Goal: Task Accomplishment & Management: Use online tool/utility

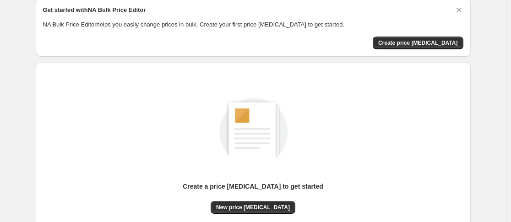
scroll to position [37, 0]
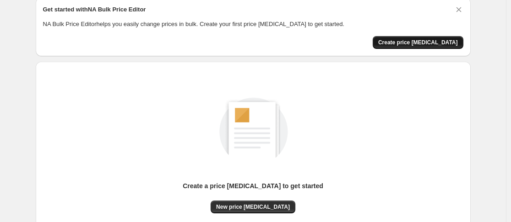
click at [410, 43] on span "Create price change job" at bounding box center [418, 42] width 80 height 7
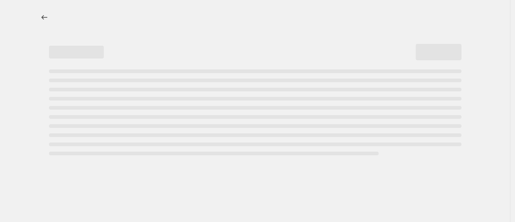
select select "percentage"
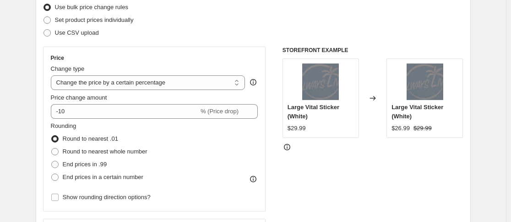
scroll to position [122, 0]
click at [143, 81] on select "Change the price to a certain amount Change the price by a certain amount Chang…" at bounding box center [148, 82] width 194 height 15
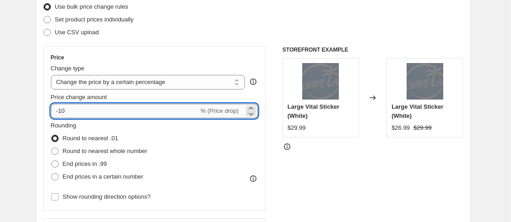
click at [113, 110] on input "-10" at bounding box center [125, 111] width 148 height 15
type input "-15"
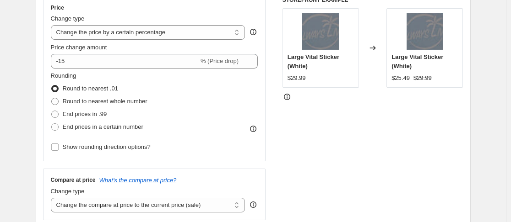
scroll to position [173, 0]
click at [58, 127] on span at bounding box center [54, 126] width 7 height 7
click at [52, 124] on input "End prices in a certain number" at bounding box center [51, 123] width 0 height 0
radio input "true"
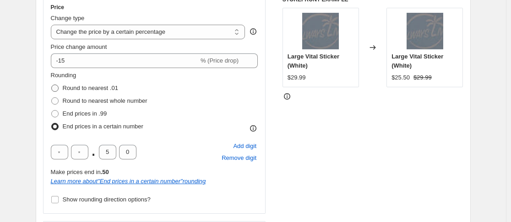
click at [55, 88] on span at bounding box center [54, 88] width 7 height 7
click at [52, 85] on input "Round to nearest .01" at bounding box center [51, 85] width 0 height 0
radio input "true"
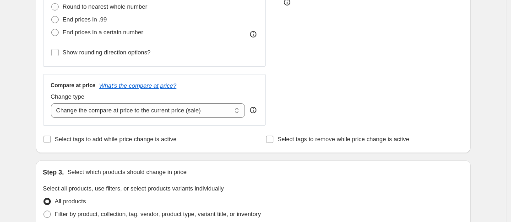
scroll to position [266, 0]
click at [83, 112] on select "Change the compare at price to the current price (sale) Change the compare at p…" at bounding box center [148, 111] width 194 height 15
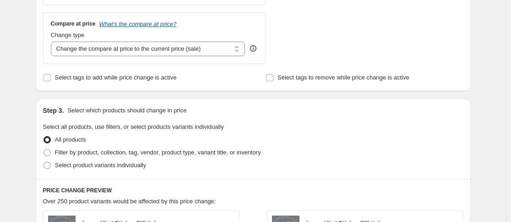
scroll to position [329, 0]
click at [34, 75] on div "Step 1. Optionally give your price change job a title (eg "March 30% off sale o…" at bounding box center [249, 113] width 442 height 831
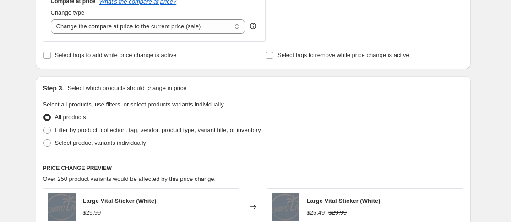
scroll to position [353, 0]
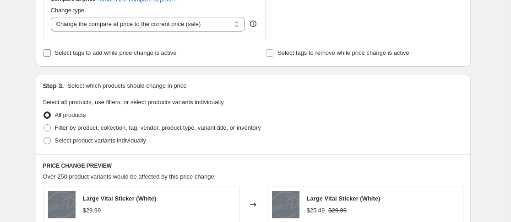
click at [48, 52] on input "Select tags to add while price change is active" at bounding box center [46, 52] width 7 height 7
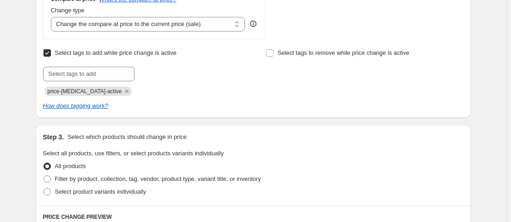
click at [48, 52] on input "Select tags to add while price change is active" at bounding box center [46, 52] width 7 height 7
checkbox input "false"
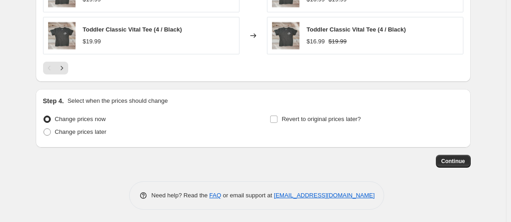
scroll to position [691, 0]
click at [452, 164] on span "Continue" at bounding box center [453, 161] width 24 height 7
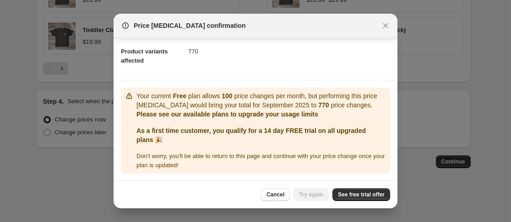
scroll to position [97, 0]
click at [351, 195] on span "See free trial offer" at bounding box center [361, 194] width 47 height 7
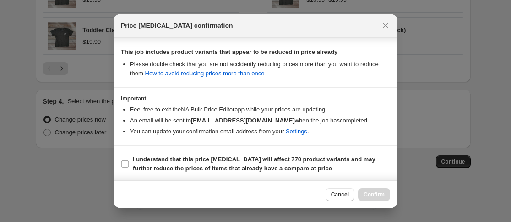
scroll to position [212, 0]
click at [125, 162] on input "I understand that this price change job will affect 770 product variants and ma…" at bounding box center [124, 163] width 7 height 7
checkbox input "true"
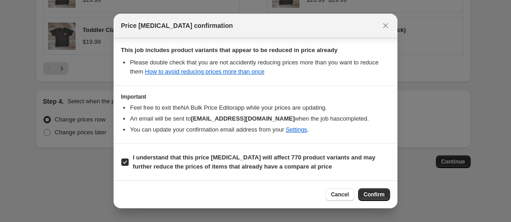
scroll to position [213, 0]
click at [374, 194] on span "Confirm" at bounding box center [373, 194] width 21 height 7
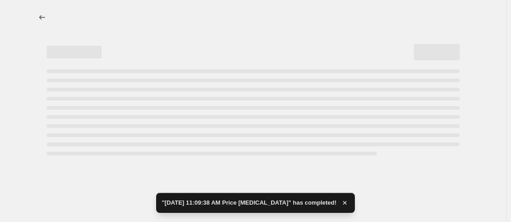
select select "percentage"
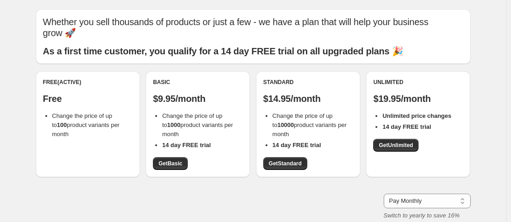
scroll to position [26, 0]
click at [171, 165] on span "Get Basic" at bounding box center [170, 163] width 24 height 7
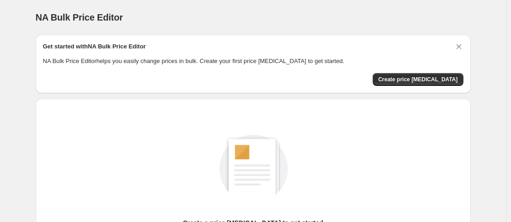
scroll to position [0, 0]
